Goal: Find specific page/section: Find specific page/section

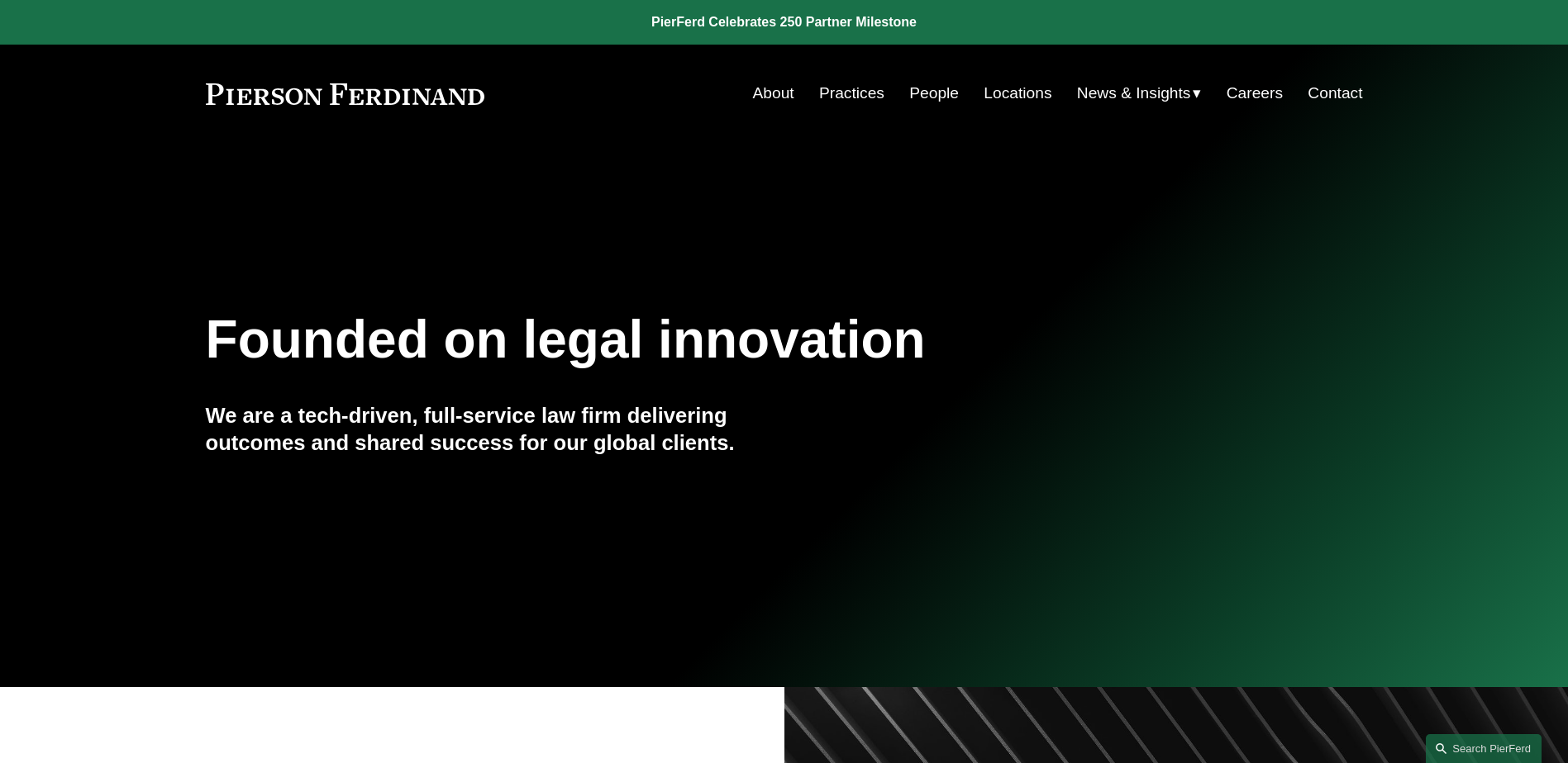
click at [911, 98] on link "People" at bounding box center [933, 94] width 49 height 32
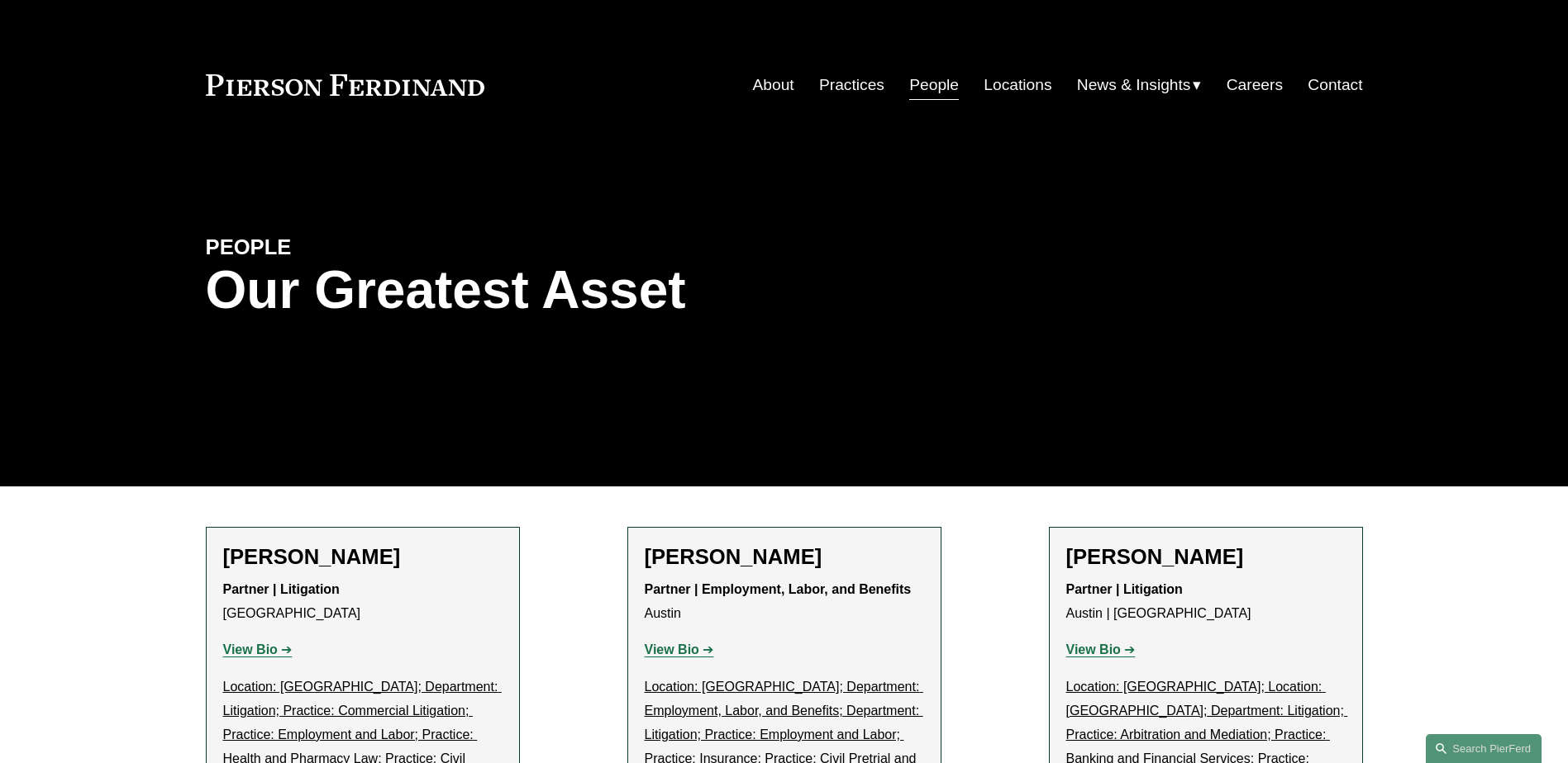
scroll to position [331, 0]
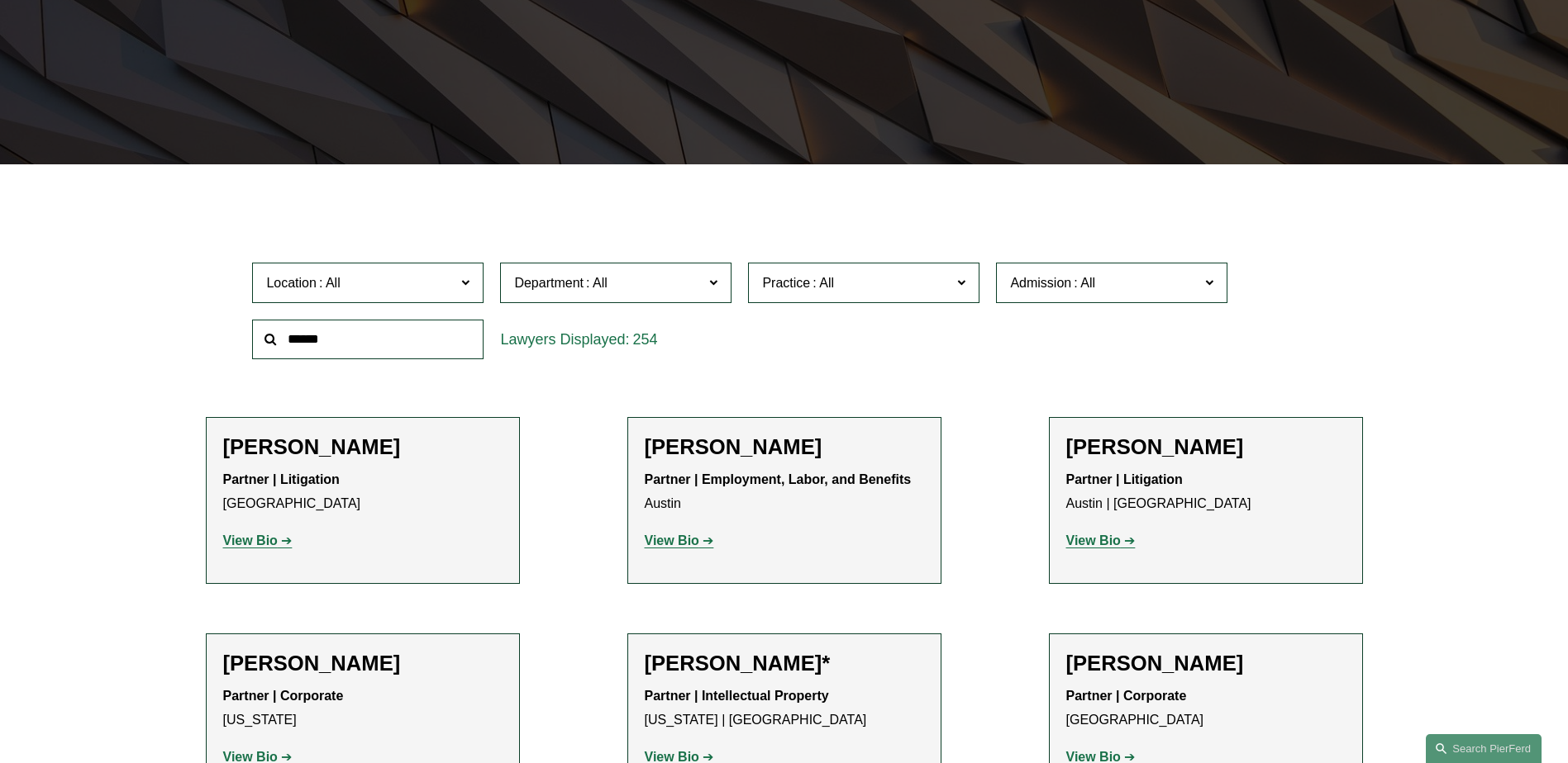
click at [349, 333] on input "text" at bounding box center [368, 340] width 232 height 41
type input "*******"
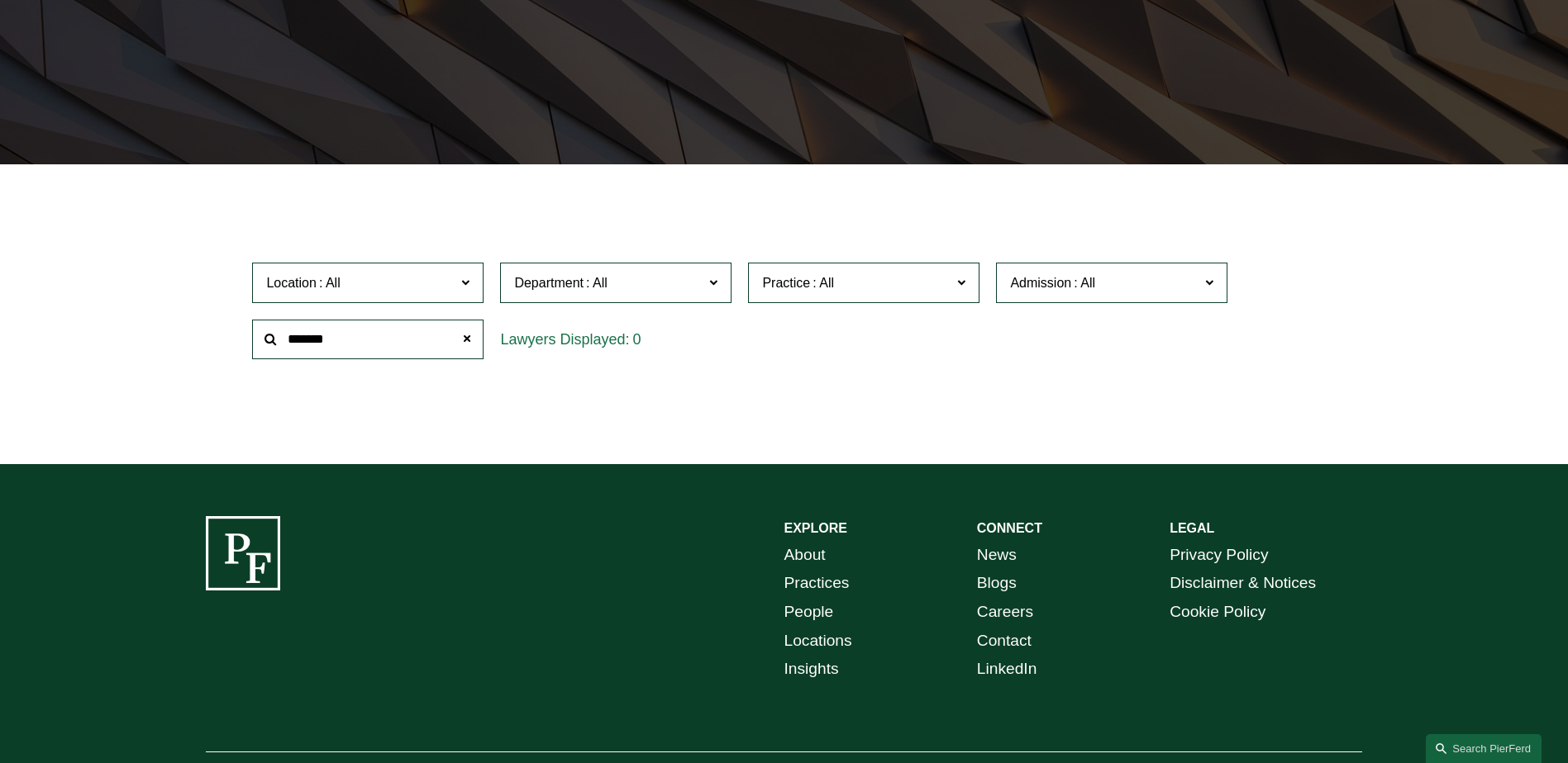
drag, startPoint x: 344, startPoint y: 342, endPoint x: 154, endPoint y: 350, distance: 190.2
click at [154, 350] on div "Filter Location All Atlanta Austin Boston Charlotte Chicago Cincinnati Clevelan…" at bounding box center [784, 326] width 1568 height 275
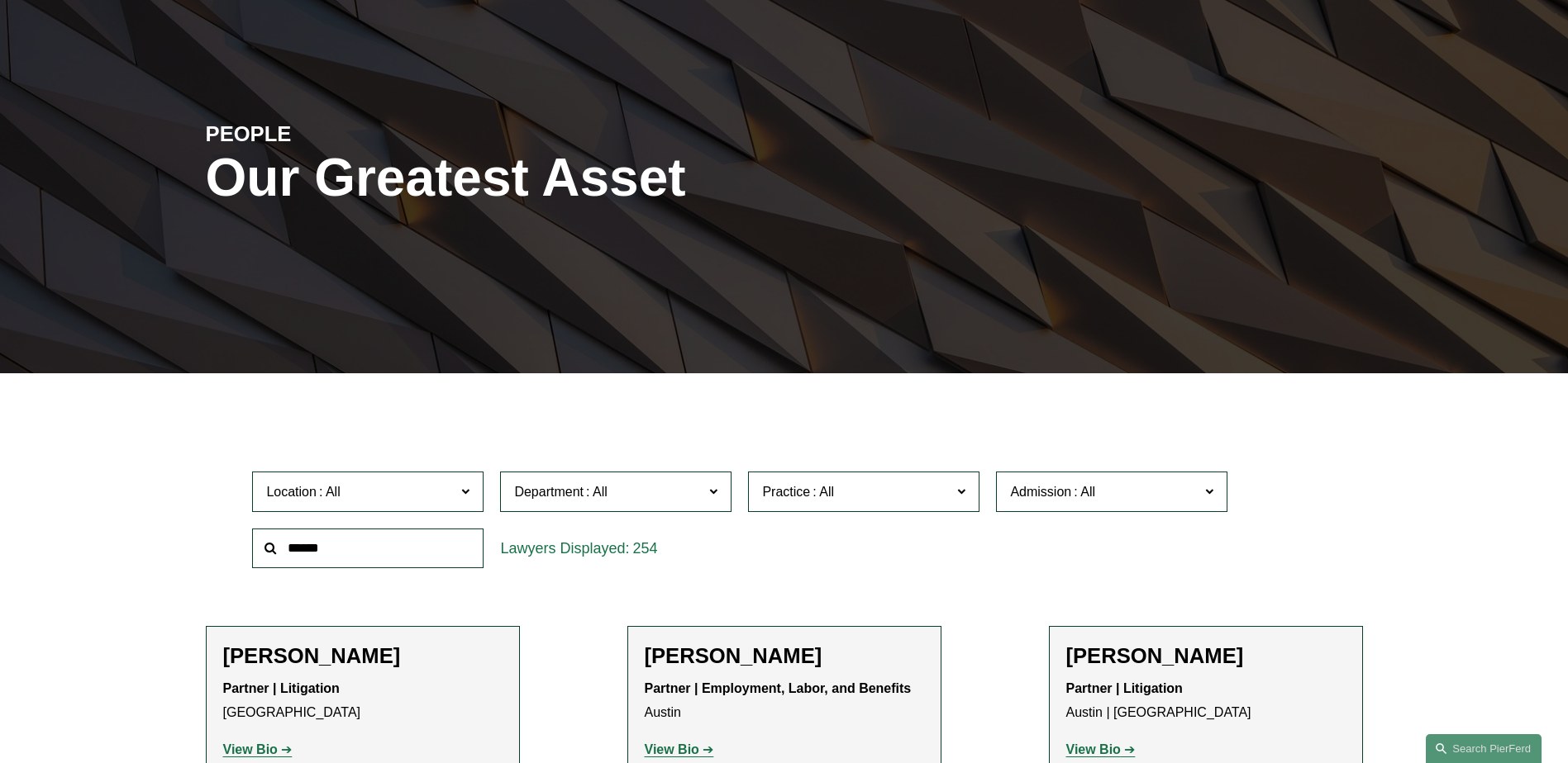
scroll to position [0, 0]
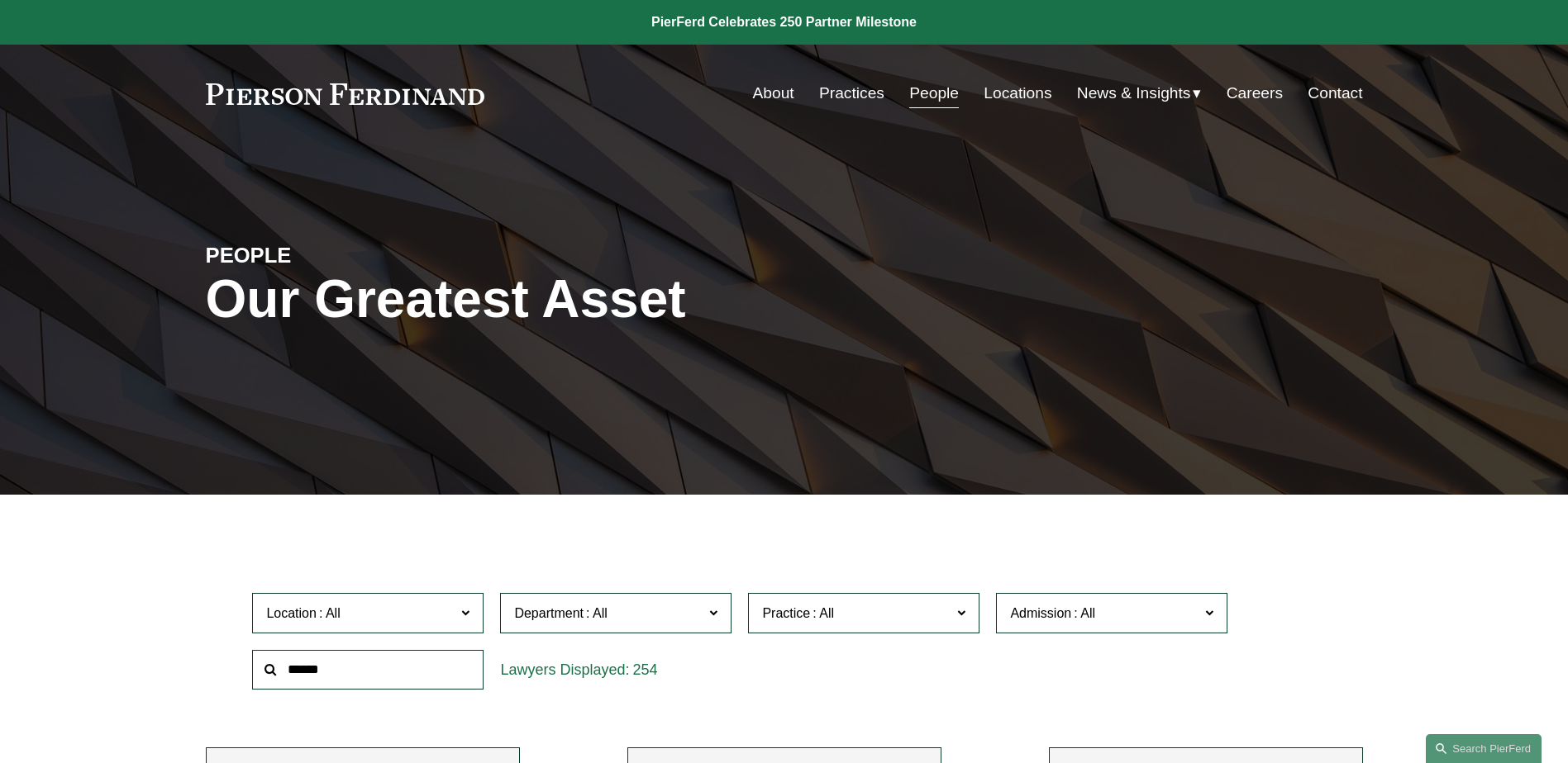
click at [927, 99] on link "People" at bounding box center [933, 94] width 49 height 32
click at [414, 663] on input "text" at bounding box center [368, 670] width 232 height 41
type input "****"
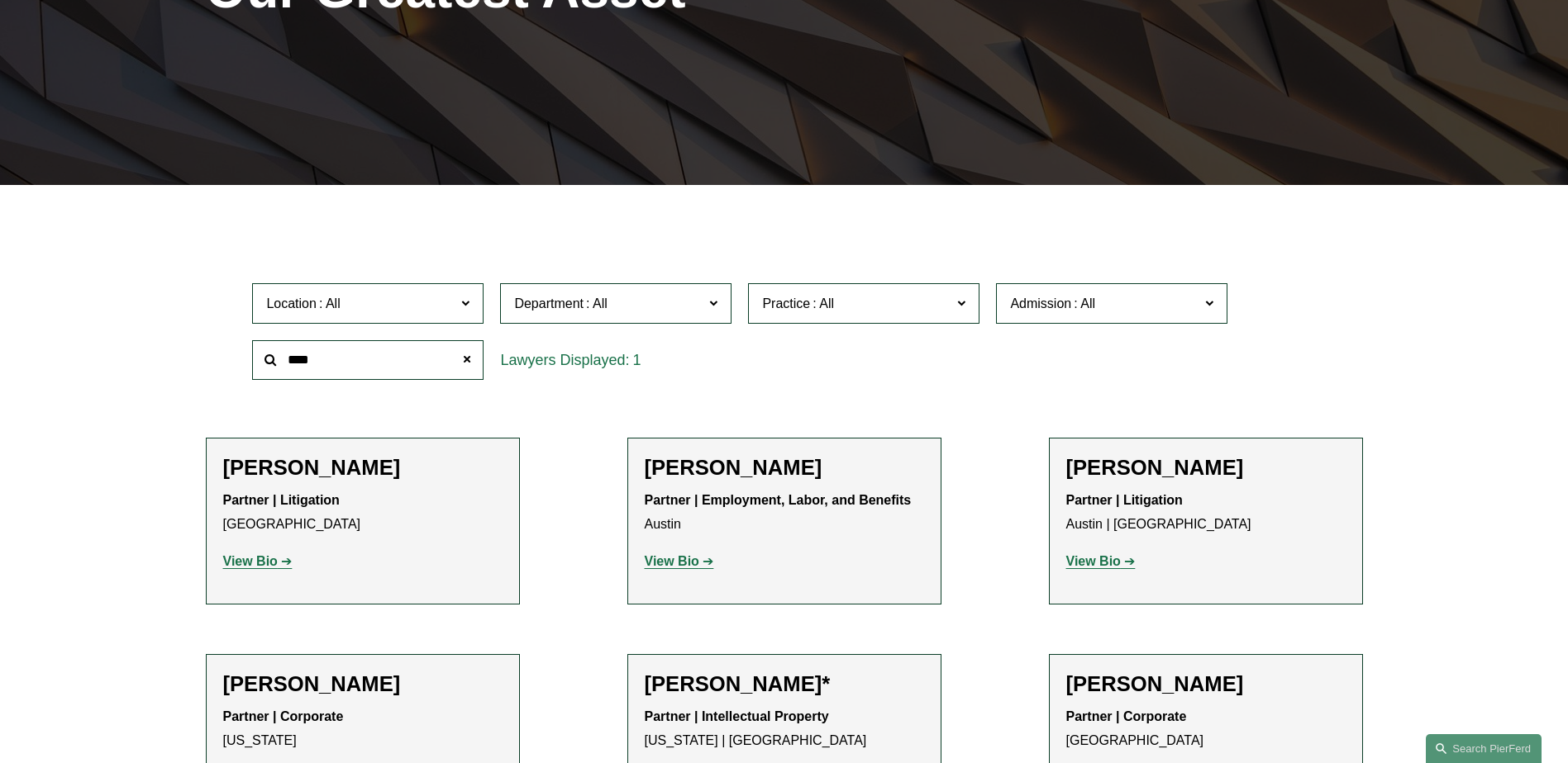
scroll to position [331, 0]
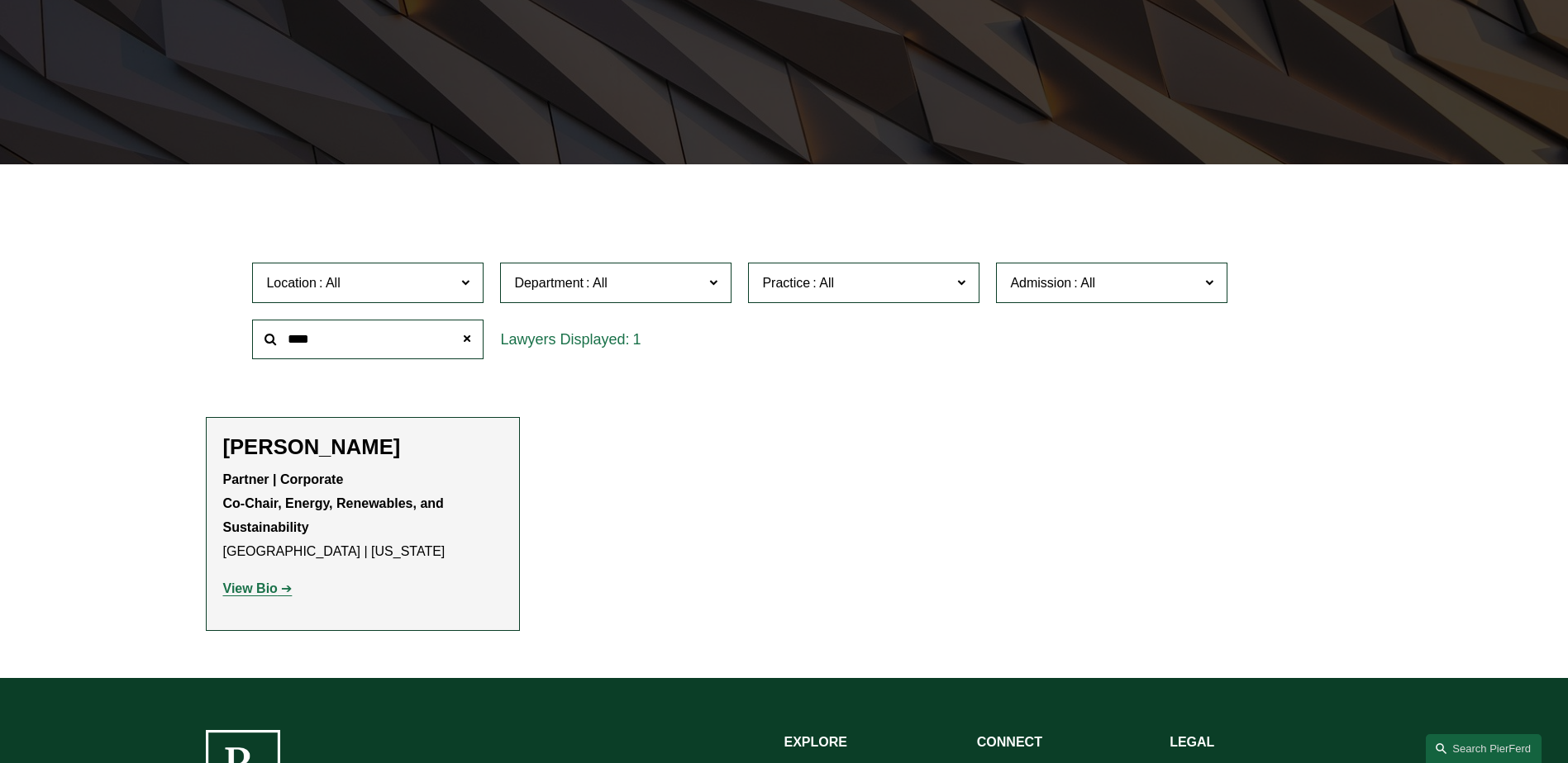
click at [247, 589] on strong "View Bio" at bounding box center [250, 588] width 55 height 14
